Goal: Find specific page/section: Find specific page/section

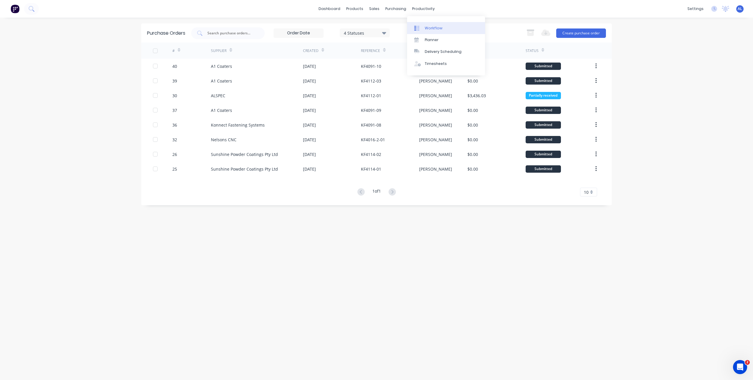
click at [424, 25] on link "Workflow" at bounding box center [446, 28] width 78 height 12
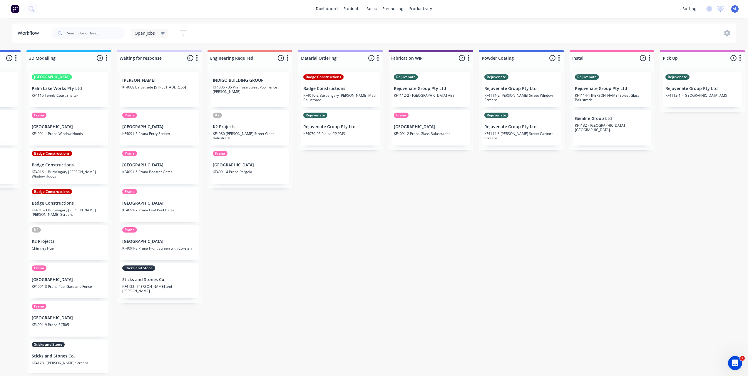
scroll to position [0, 257]
click at [480, 298] on div "Submitted 6 Status colour #273444 hex #273444 Save Cancel Summaries Total order…" at bounding box center [441, 211] width 1407 height 323
click at [320, 349] on div "Submitted 6 Status colour #273444 hex #273444 Save Cancel Summaries Total order…" at bounding box center [441, 211] width 1407 height 323
click at [292, 314] on div "Submitted 6 Status colour #273444 hex #273444 Save Cancel Summaries Total order…" at bounding box center [441, 211] width 1407 height 323
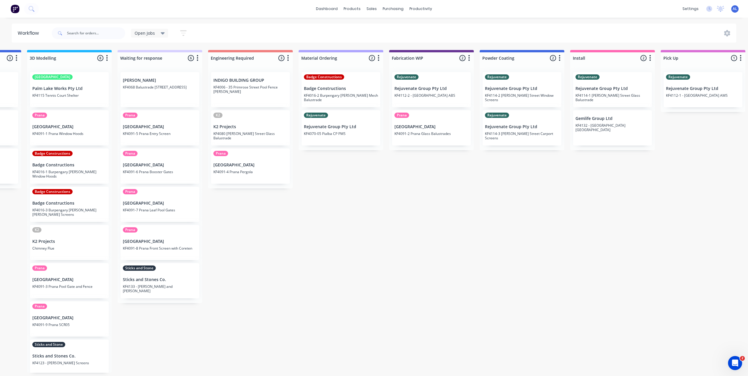
click at [445, 160] on div "Submitted 6 Status colour #273444 hex #273444 Save Cancel Summaries Total order…" at bounding box center [441, 211] width 1407 height 323
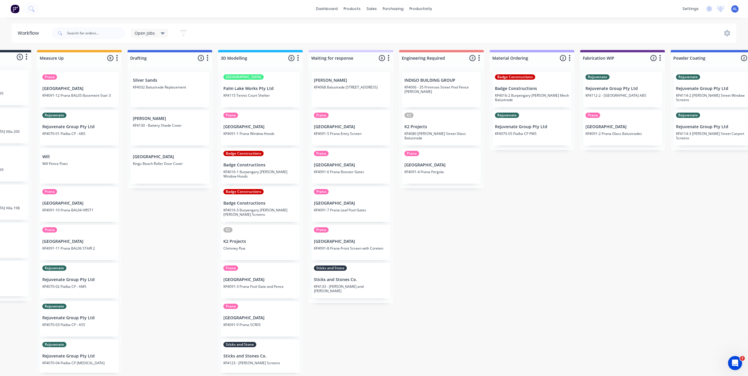
scroll to position [0, 66]
click at [385, 364] on div "Submitted 6 Status colour #273444 hex #273444 Save Cancel Summaries Total order…" at bounding box center [632, 211] width 1407 height 323
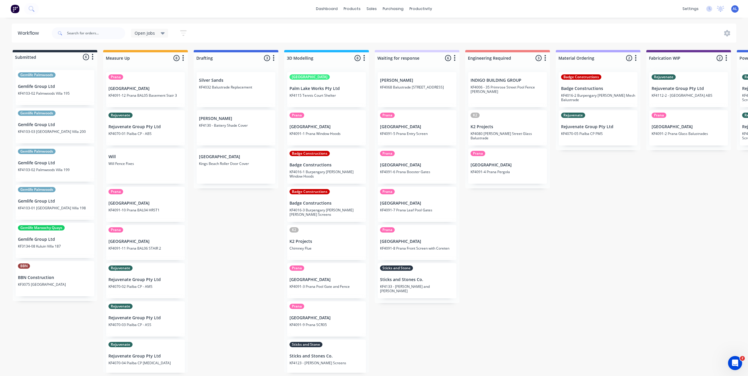
scroll to position [0, 0]
click at [532, 268] on div "Submitted 6 Status colour #273444 hex #273444 Save Cancel Summaries Total order…" at bounding box center [699, 211] width 1407 height 323
click at [574, 228] on div "Submitted 6 Status colour #273444 hex #273444 Save Cancel Summaries Total order…" at bounding box center [699, 211] width 1407 height 323
drag, startPoint x: 414, startPoint y: 353, endPoint x: 409, endPoint y: 358, distance: 7.7
click at [414, 353] on div "Submitted 6 Status colour #273444 hex #273444 Save Cancel Summaries Total order…" at bounding box center [699, 211] width 1407 height 323
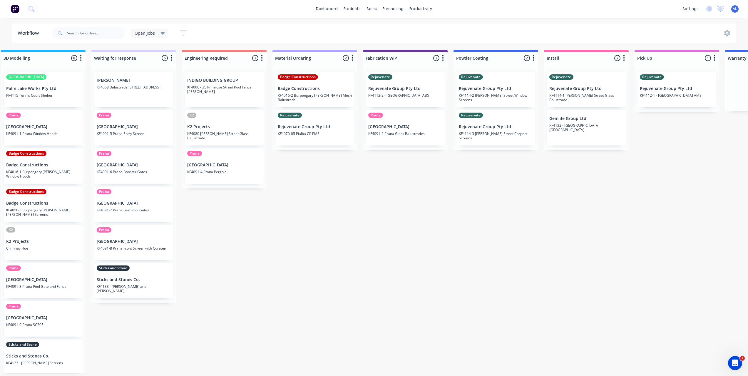
scroll to position [0, 280]
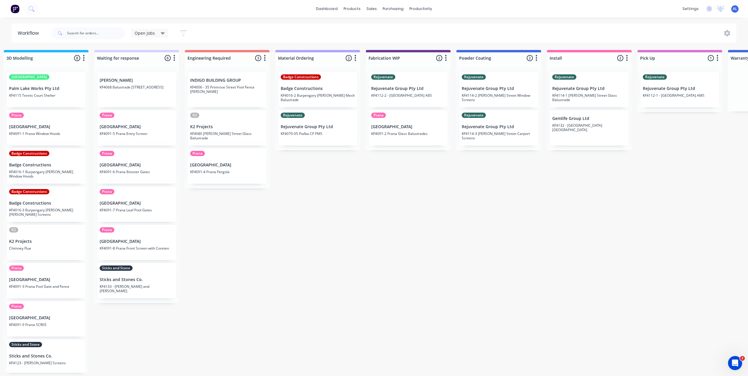
click at [403, 333] on div "Submitted 6 Status colour #273444 hex #273444 Save Cancel Summaries Total order…" at bounding box center [418, 211] width 1407 height 323
click at [396, 224] on div "Submitted 6 Status colour #273444 hex #273444 Save Cancel Summaries Total order…" at bounding box center [418, 211] width 1407 height 323
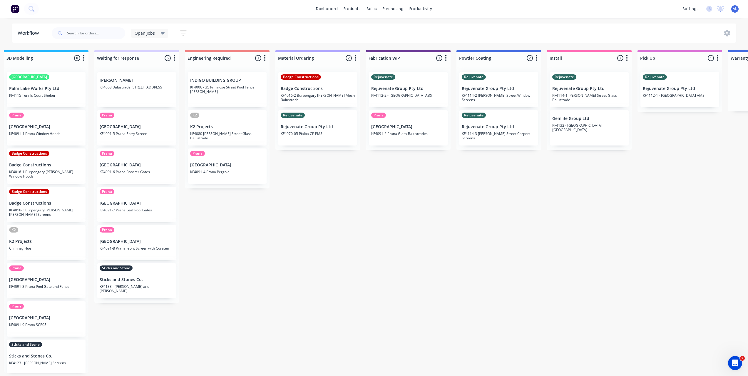
click at [445, 334] on div "Submitted 6 Status colour #273444 hex #273444 Save Cancel Summaries Total order…" at bounding box center [418, 211] width 1407 height 323
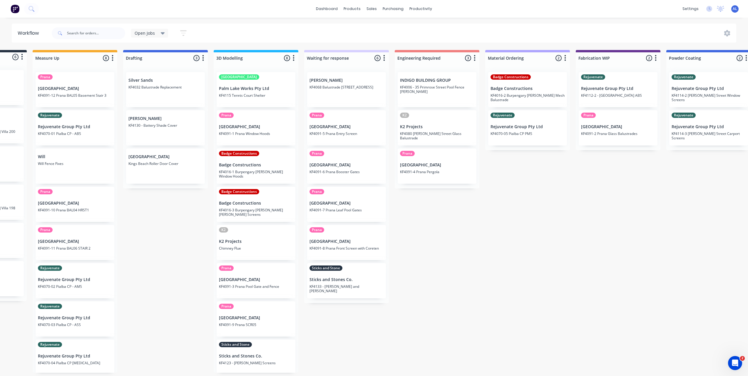
scroll to position [0, 69]
click at [172, 278] on div "Submitted 6 Status colour #273444 hex #273444 Save Cancel Summaries Total order…" at bounding box center [629, 211] width 1407 height 323
click at [518, 236] on div "Submitted 6 Status colour #273444 hex #273444 Save Cancel Summaries Total order…" at bounding box center [629, 211] width 1407 height 323
click at [437, 243] on div "Submitted 6 Status colour #273444 hex #273444 Save Cancel Summaries Total order…" at bounding box center [629, 211] width 1407 height 323
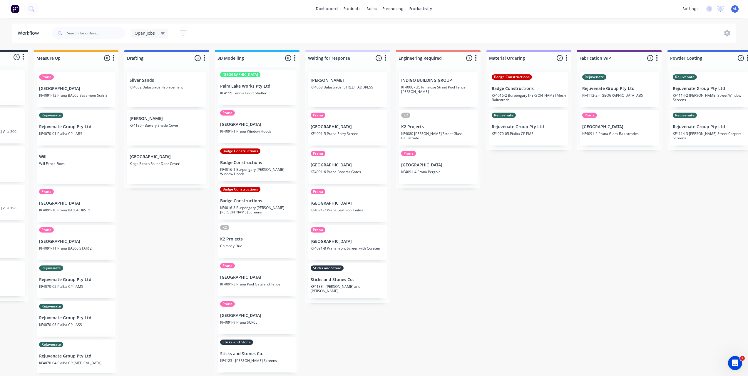
click at [306, 328] on div "Submitted 6 Status colour #273444 hex #273444 Save Cancel Summaries Total order…" at bounding box center [629, 211] width 1407 height 323
click at [192, 281] on div "Submitted 6 Status colour #273444 hex #273444 Save Cancel Summaries Total order…" at bounding box center [629, 211] width 1407 height 323
click at [188, 254] on div "Submitted 6 Status colour #273444 hex #273444 Save Cancel Summaries Total order…" at bounding box center [629, 211] width 1407 height 323
click at [450, 303] on div "Submitted 6 Status colour #273444 hex #273444 Save Cancel Summaries Total order…" at bounding box center [629, 211] width 1407 height 323
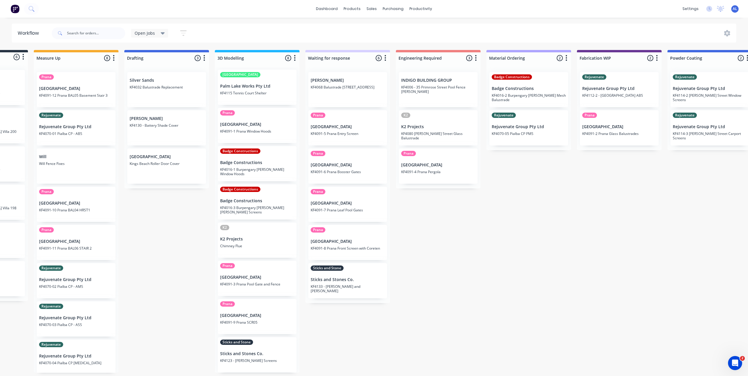
click at [425, 316] on div "Submitted 6 Status colour #273444 hex #273444 Save Cancel Summaries Total order…" at bounding box center [629, 211] width 1407 height 323
click at [420, 287] on div "Submitted 6 Status colour #273444 hex #273444 Save Cancel Summaries Total order…" at bounding box center [629, 211] width 1407 height 323
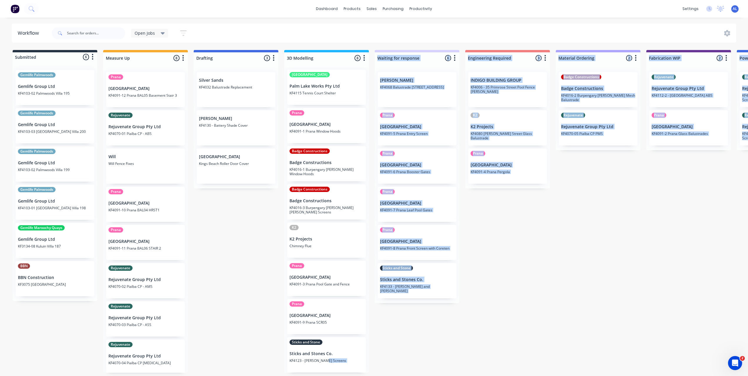
scroll to position [1, 0]
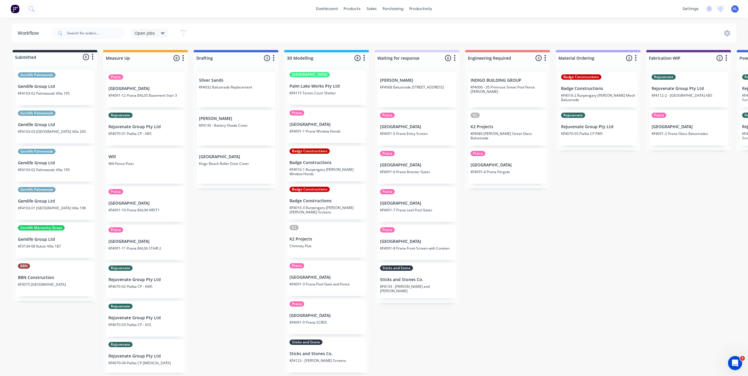
drag, startPoint x: 384, startPoint y: 377, endPoint x: 270, endPoint y: 373, distance: 113.3
click at [270, 373] on div "Submitted 6 Status colour #273444 hex #273444 Save Cancel Summaries Total order…" at bounding box center [699, 211] width 1407 height 323
click at [245, 341] on div "Submitted 6 Status colour #273444 hex #273444 Save Cancel Summaries Total order…" at bounding box center [699, 211] width 1407 height 323
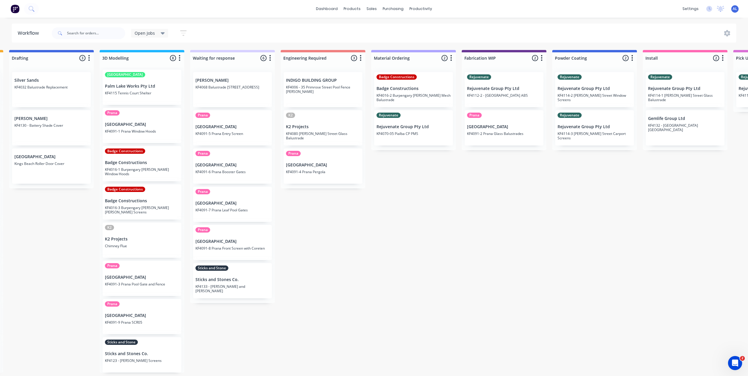
scroll to position [1, 243]
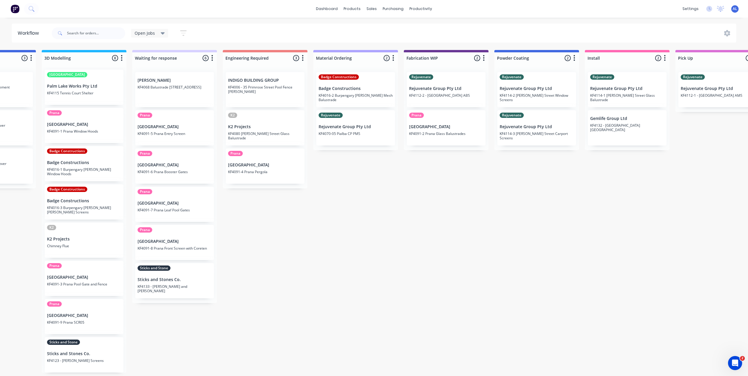
click at [366, 220] on div "Submitted 6 Status colour #273444 hex #273444 Save Cancel Summaries Total order…" at bounding box center [456, 211] width 1407 height 323
click at [394, 281] on div "Submitted 6 Status colour #273444 hex #273444 Save Cancel Summaries Total order…" at bounding box center [456, 211] width 1407 height 323
click at [393, 278] on div "Submitted 6 Status colour #273444 hex #273444 Save Cancel Summaries Total order…" at bounding box center [456, 211] width 1407 height 323
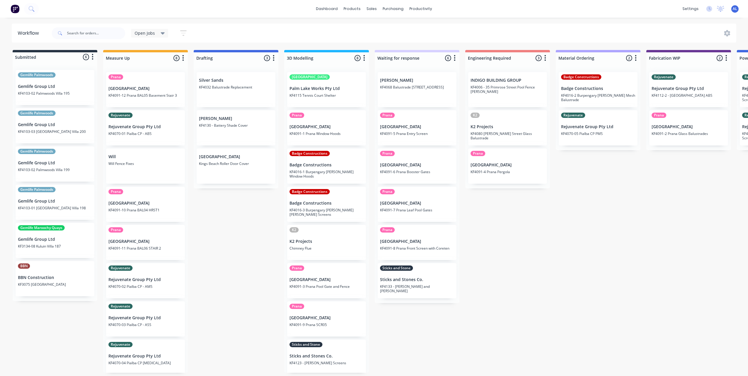
click at [504, 300] on div "Submitted 6 Status colour #273444 hex #273444 Save Cancel Summaries Total order…" at bounding box center [699, 211] width 1407 height 323
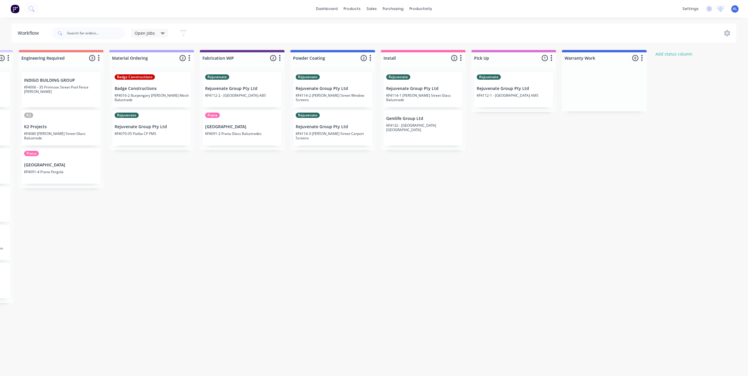
scroll to position [0, 452]
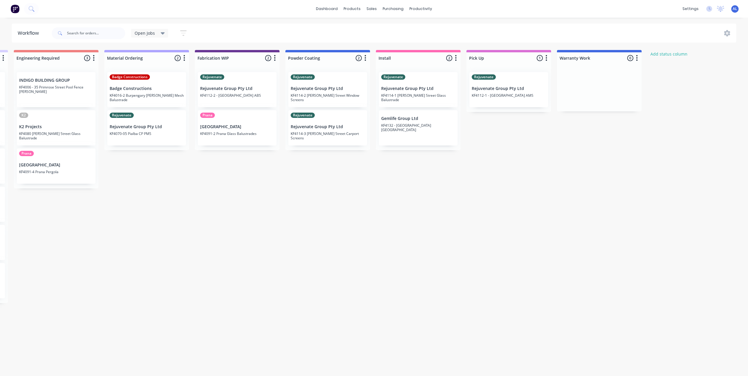
click at [402, 293] on div "Submitted 6 Status colour #273444 hex #273444 Save Cancel Summaries Total order…" at bounding box center [247, 211] width 1407 height 323
